Goal: Entertainment & Leisure: Consume media (video, audio)

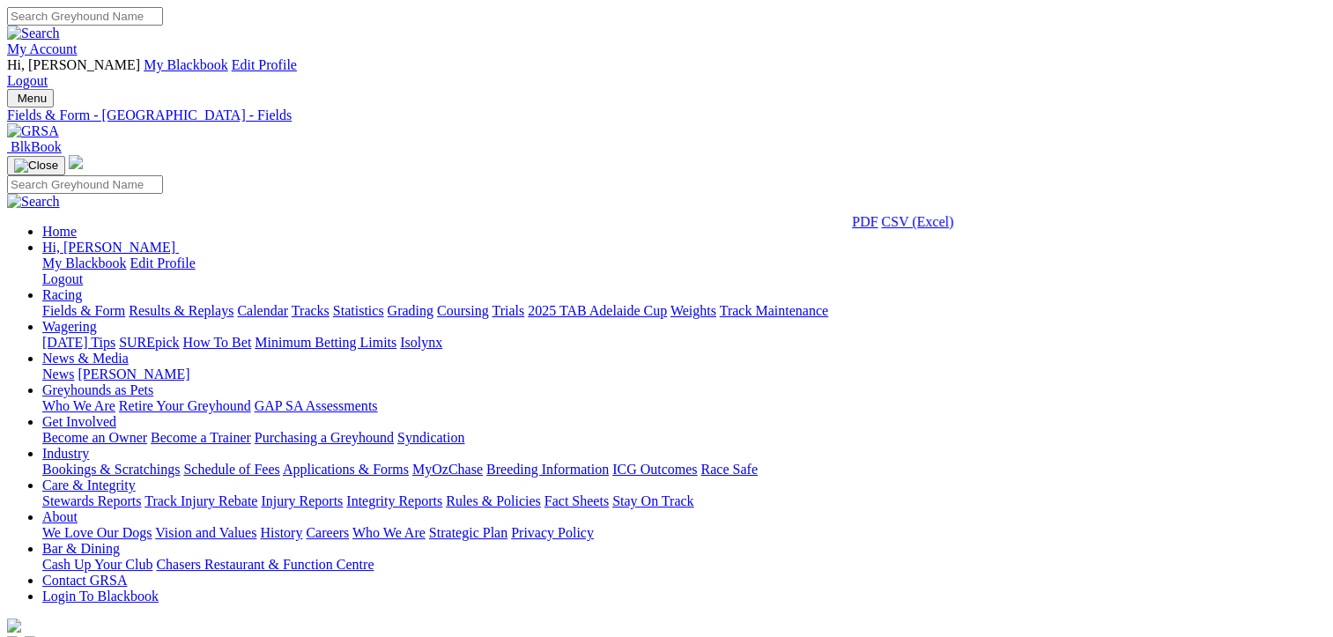
click at [77, 303] on link "Fields & Form" at bounding box center [83, 310] width 83 height 15
click at [52, 303] on link "Fields & Form" at bounding box center [83, 310] width 83 height 15
click at [219, 303] on link "Results & Replays" at bounding box center [181, 310] width 105 height 15
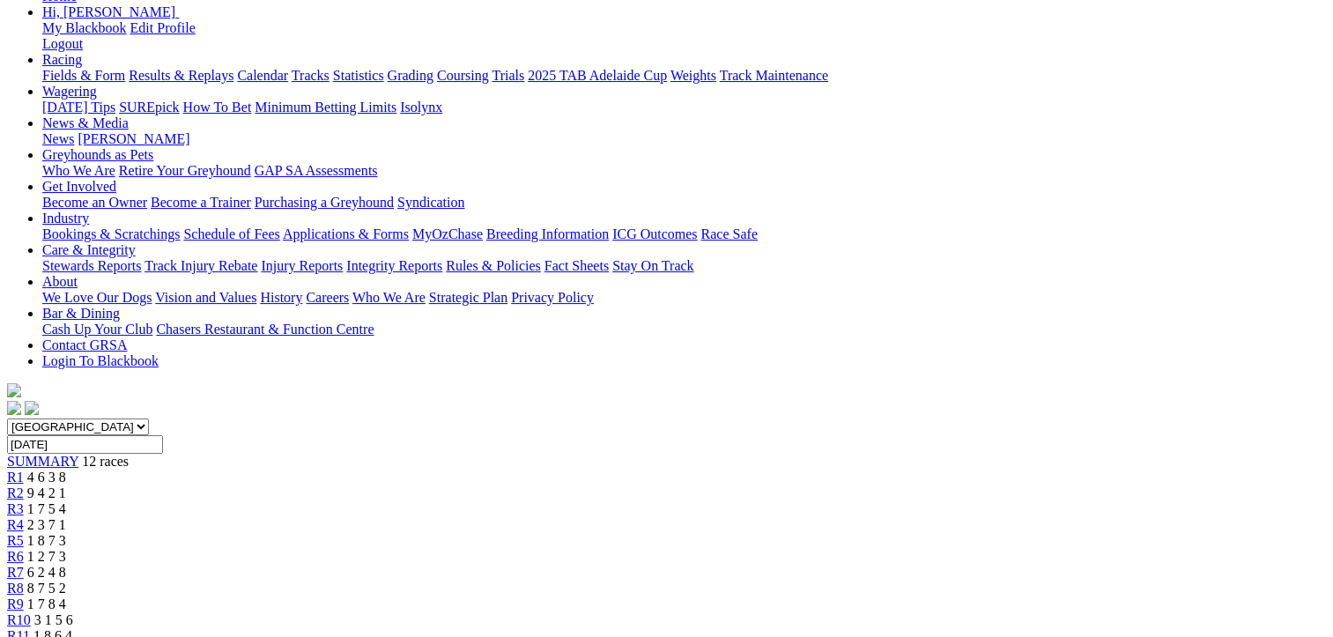
scroll to position [88, 0]
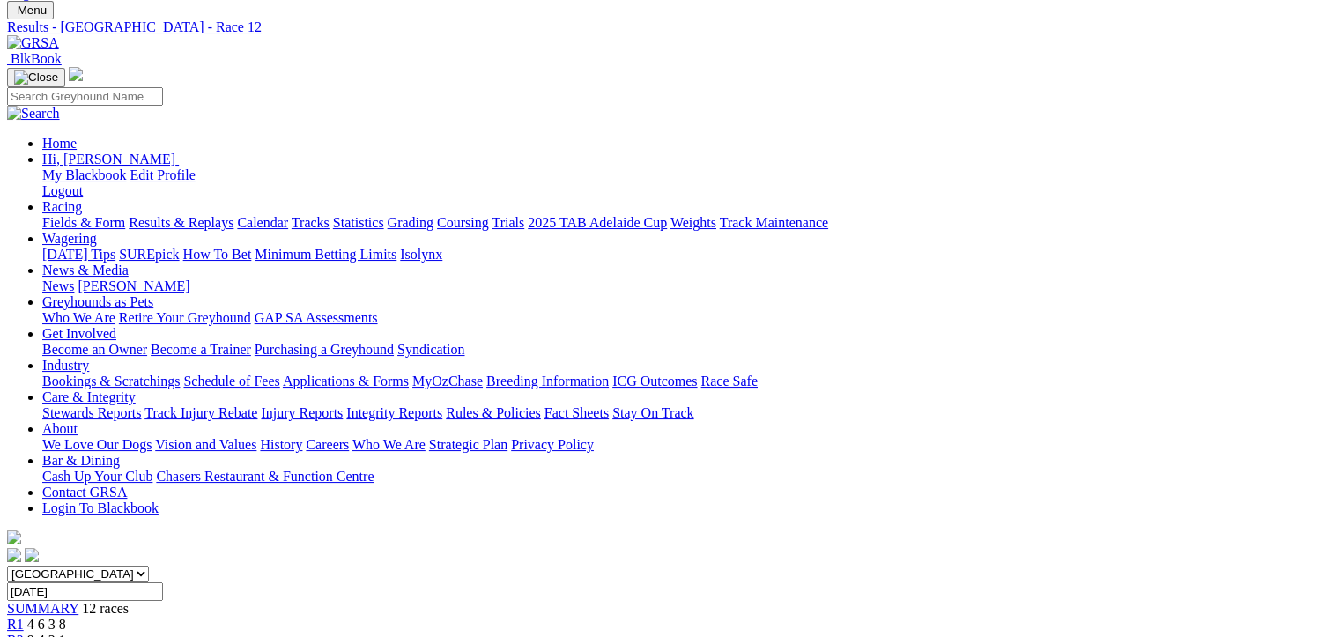
drag, startPoint x: 609, startPoint y: 188, endPoint x: 603, endPoint y: 179, distance: 10.8
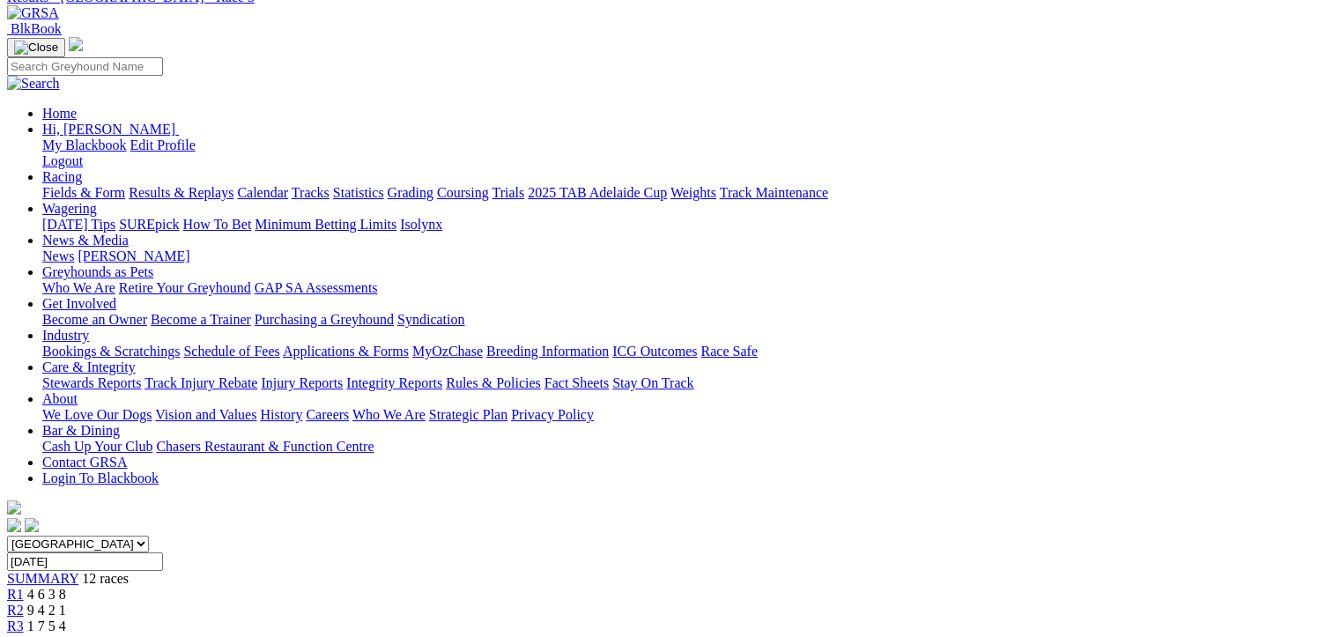
scroll to position [352, 0]
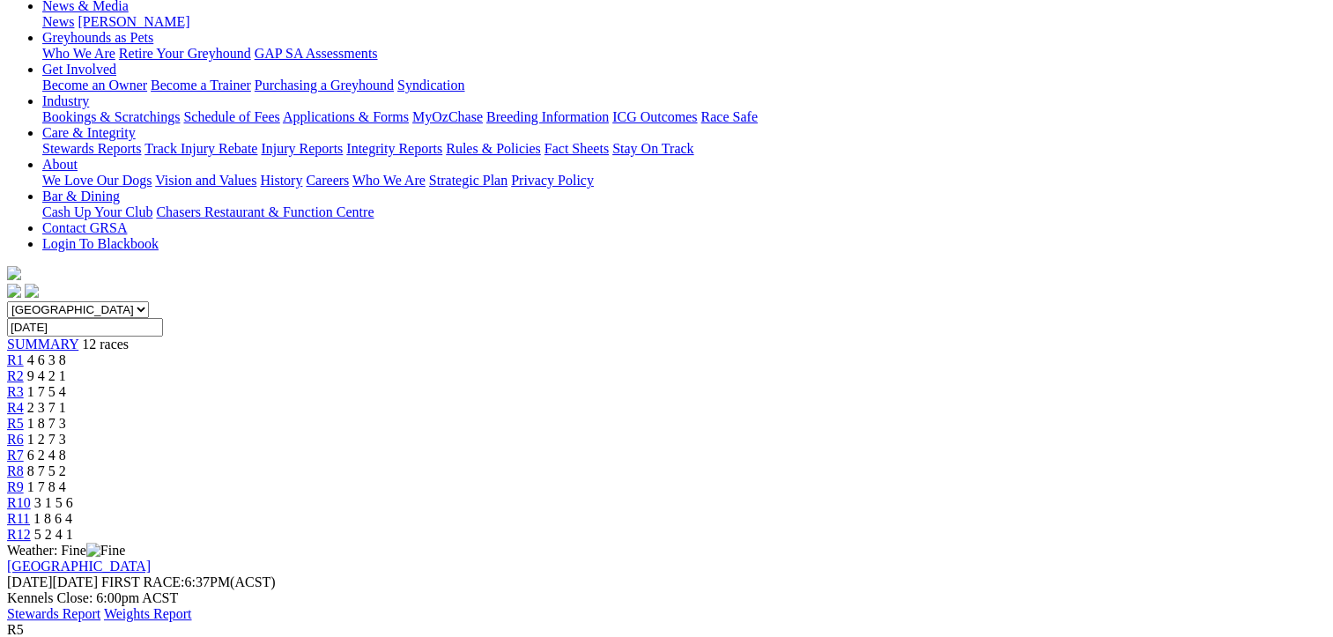
scroll to position [176, 0]
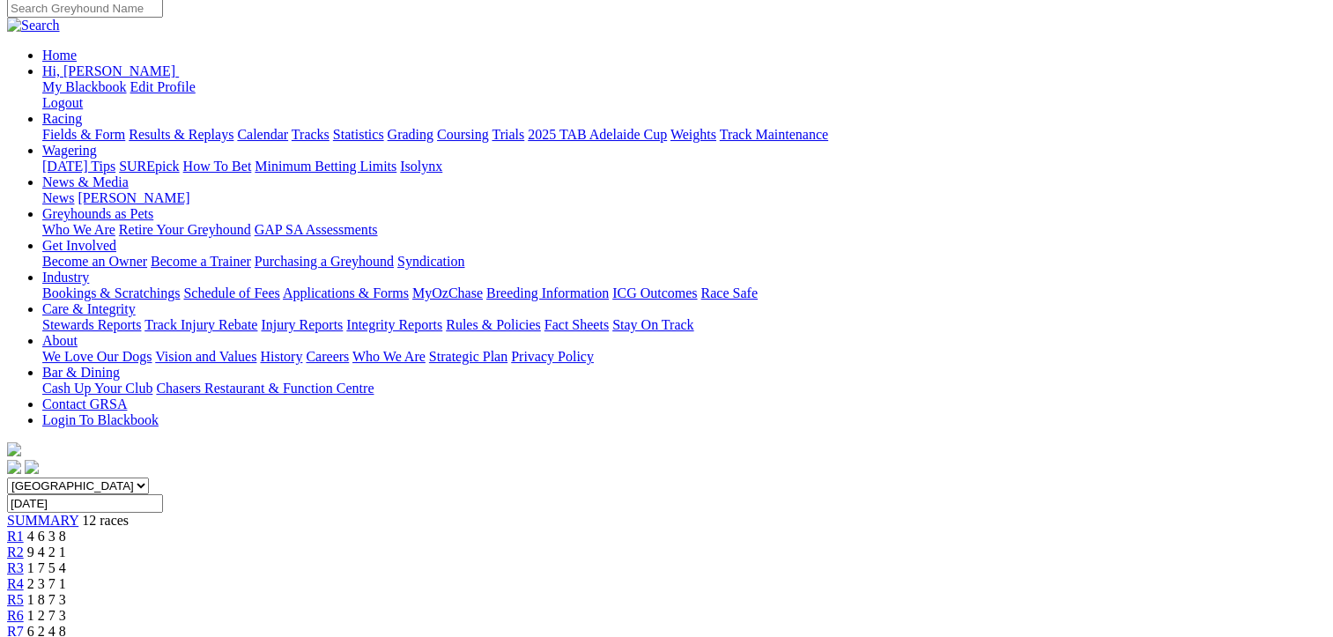
click at [24, 608] on span "R6" at bounding box center [15, 615] width 17 height 15
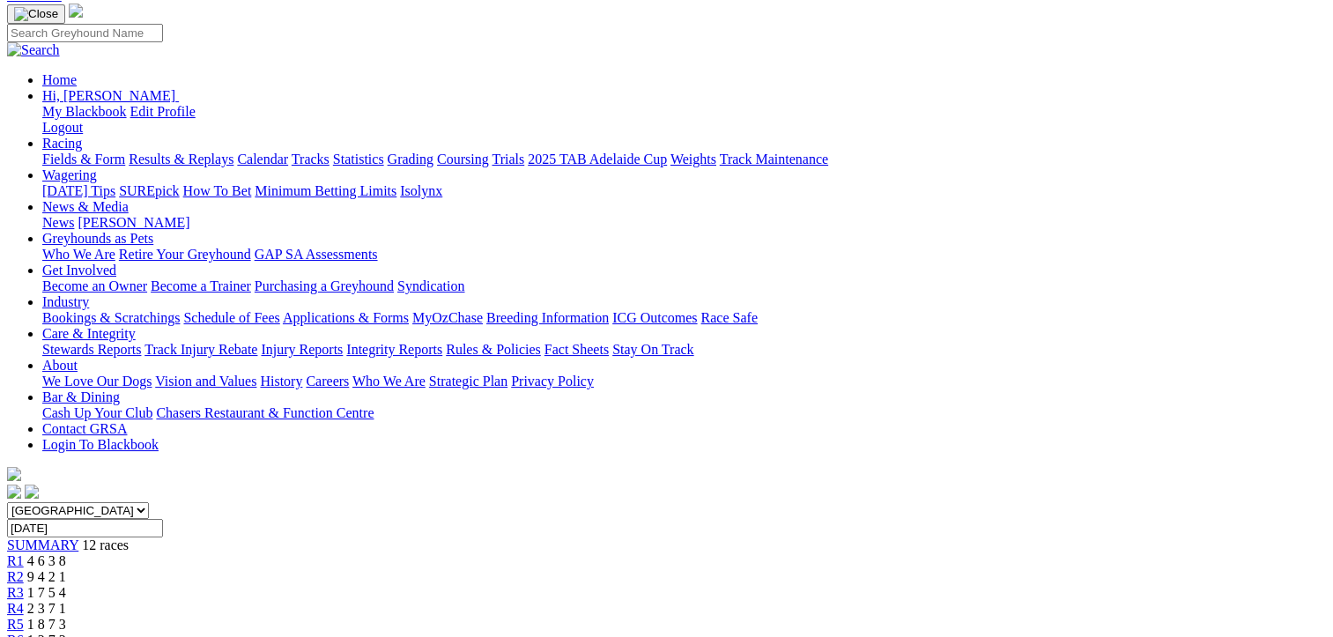
scroll to position [352, 0]
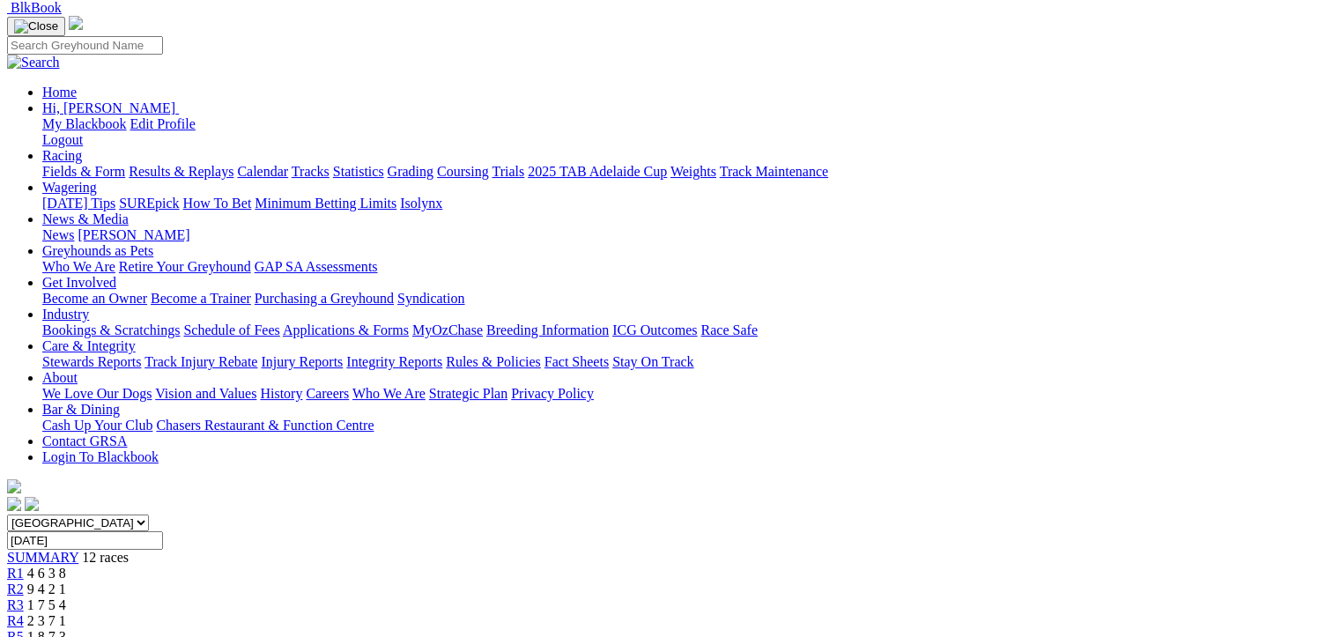
scroll to position [0, 0]
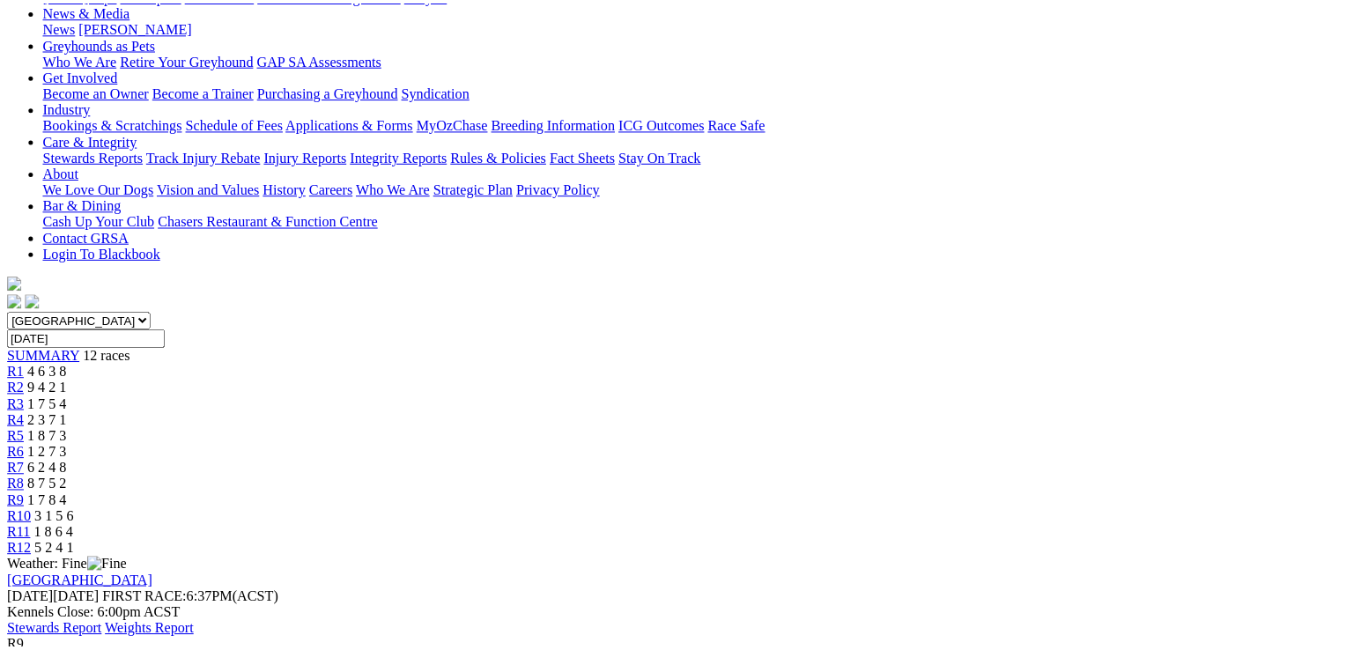
scroll to position [352, 0]
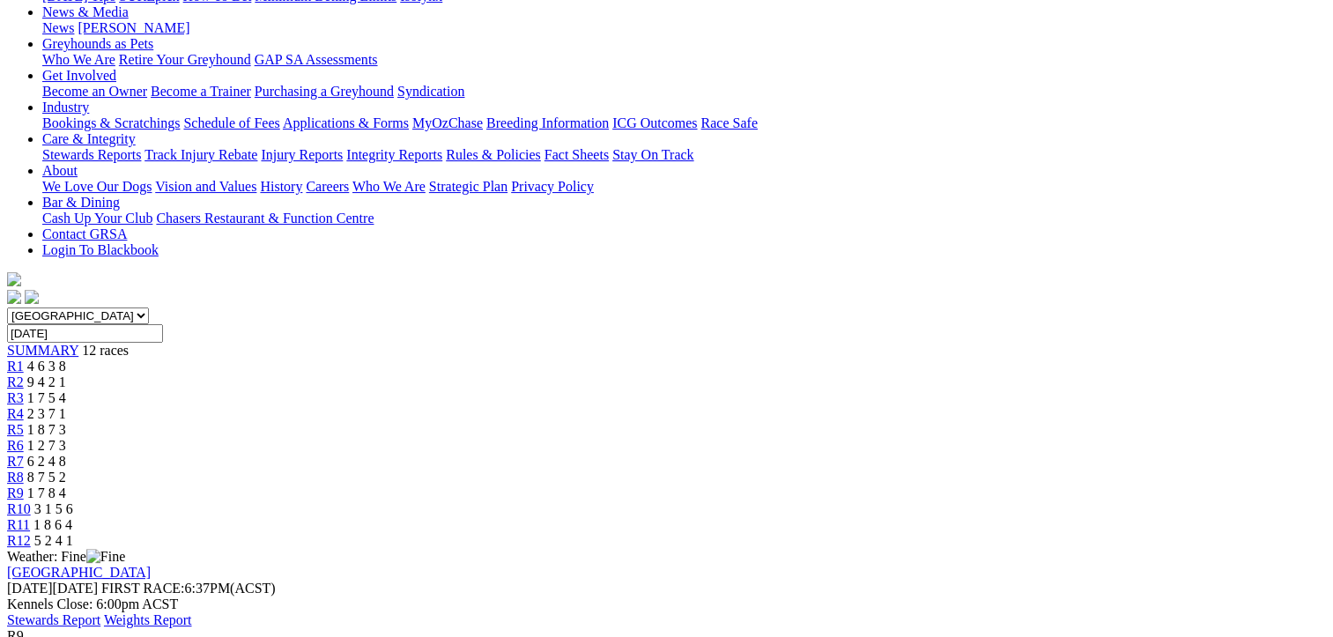
scroll to position [0, 0]
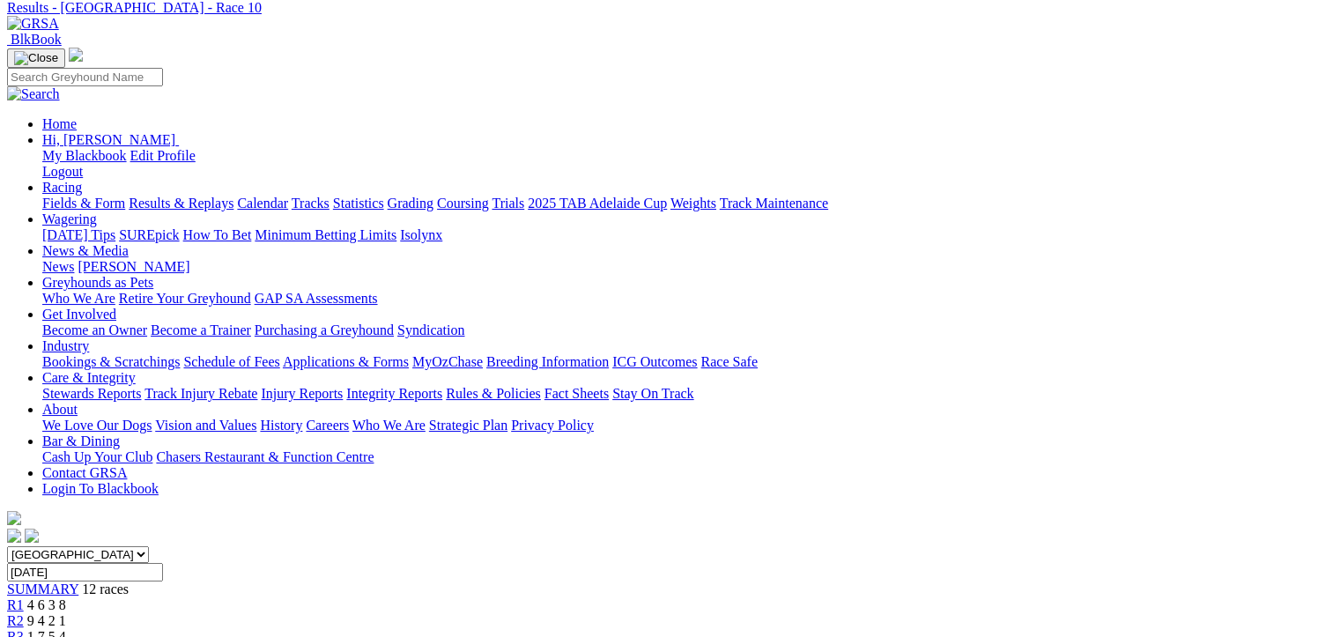
scroll to position [352, 0]
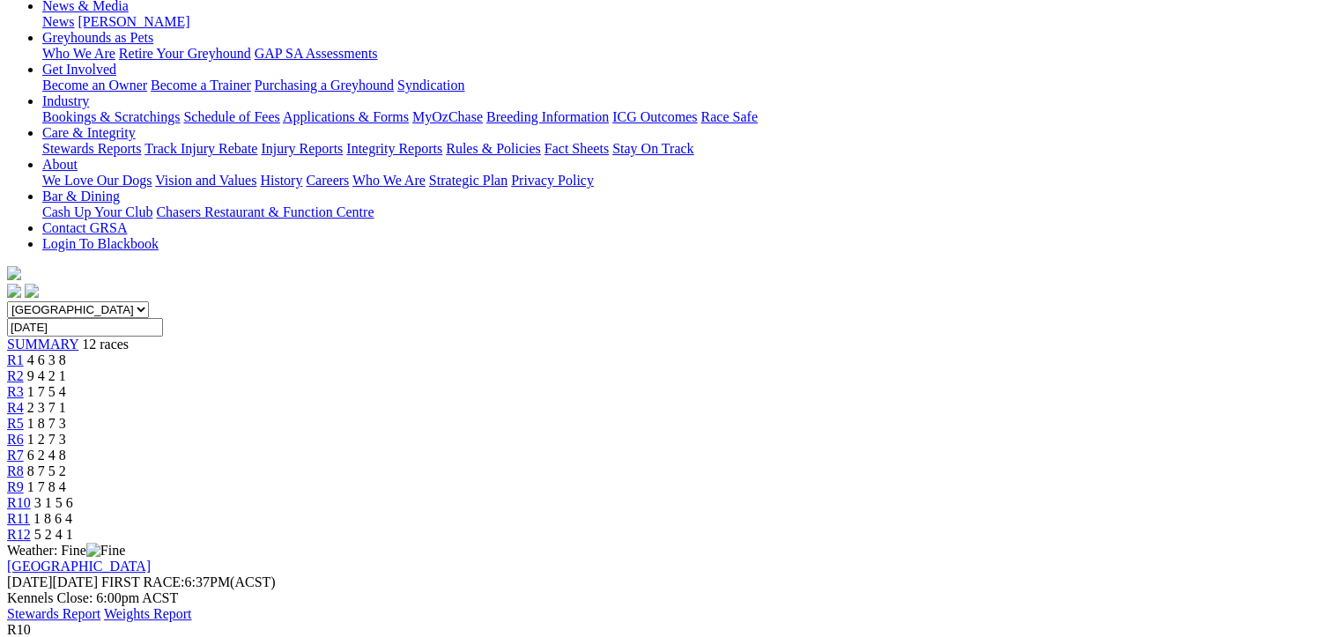
scroll to position [88, 0]
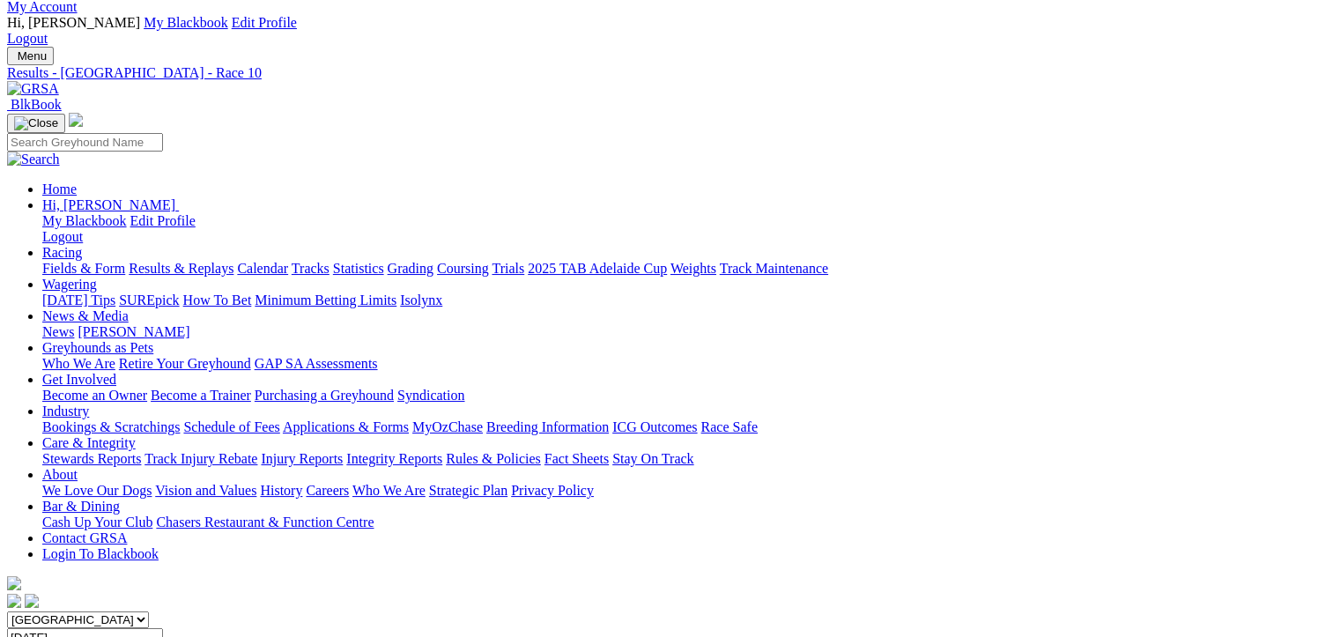
scroll to position [42, 0]
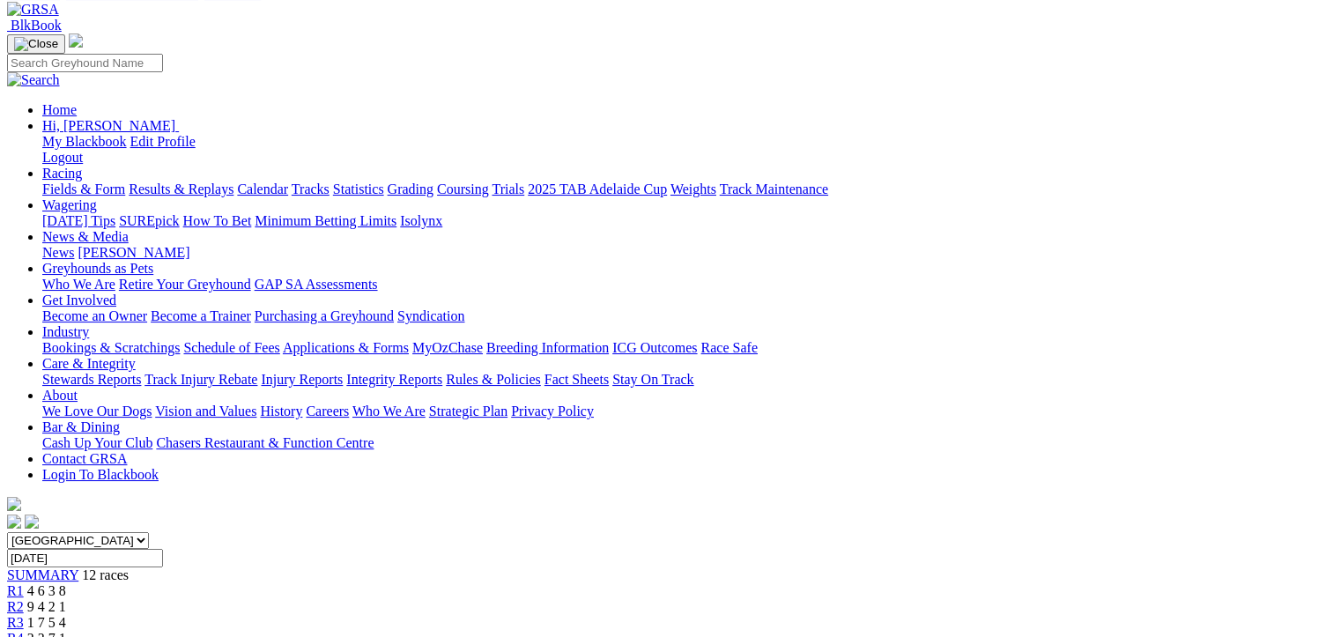
scroll to position [264, 0]
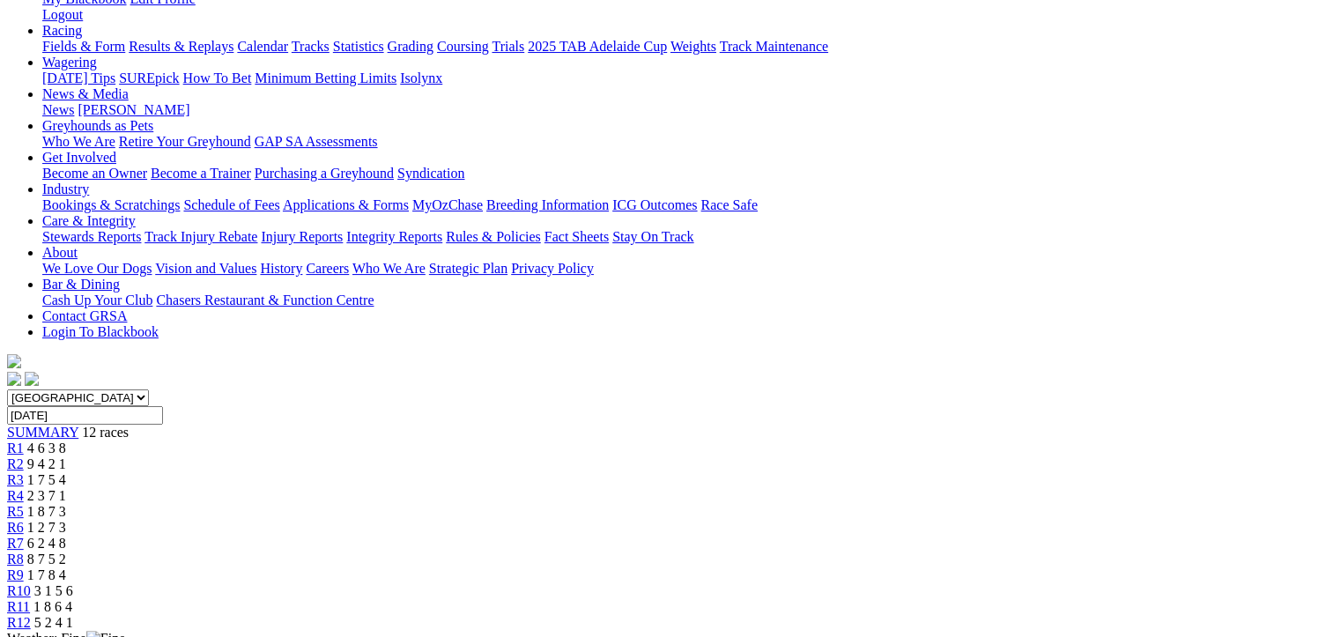
click at [1177, 615] on div "R12 5 2 4 1" at bounding box center [666, 623] width 1319 height 16
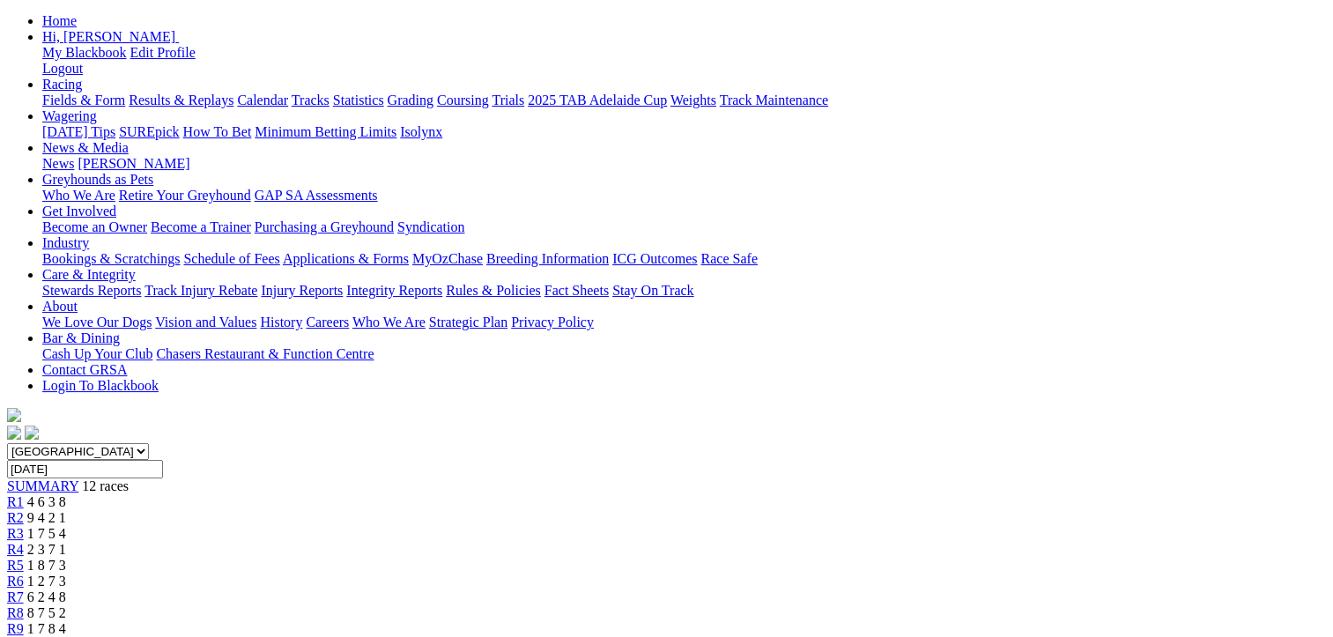
scroll to position [88, 0]
